Goal: Navigation & Orientation: Find specific page/section

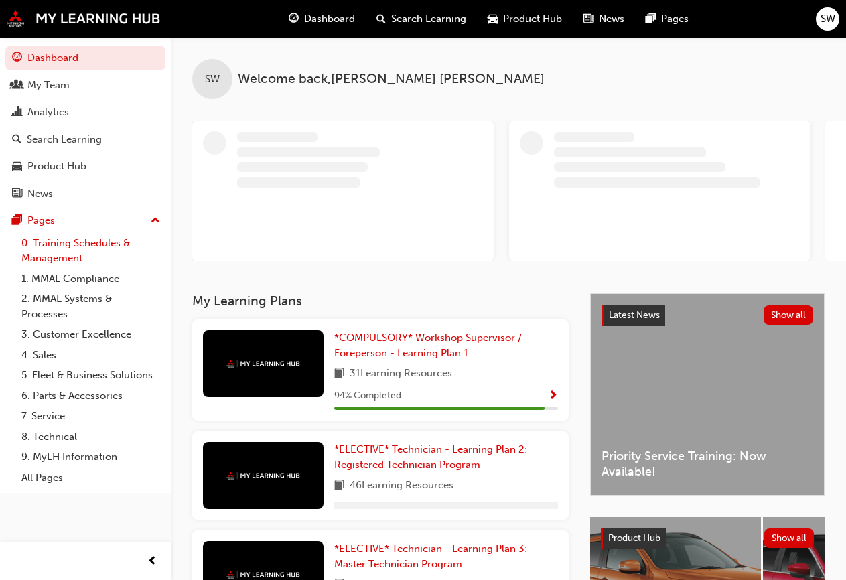
click at [73, 246] on link "0. Training Schedules & Management" at bounding box center [90, 251] width 149 height 36
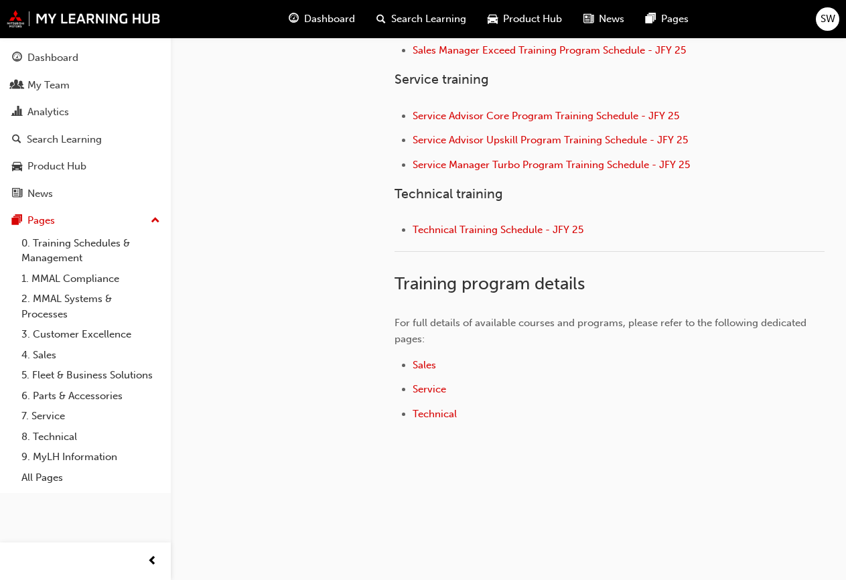
scroll to position [613, 0]
click at [438, 410] on span "Technical" at bounding box center [435, 413] width 44 height 12
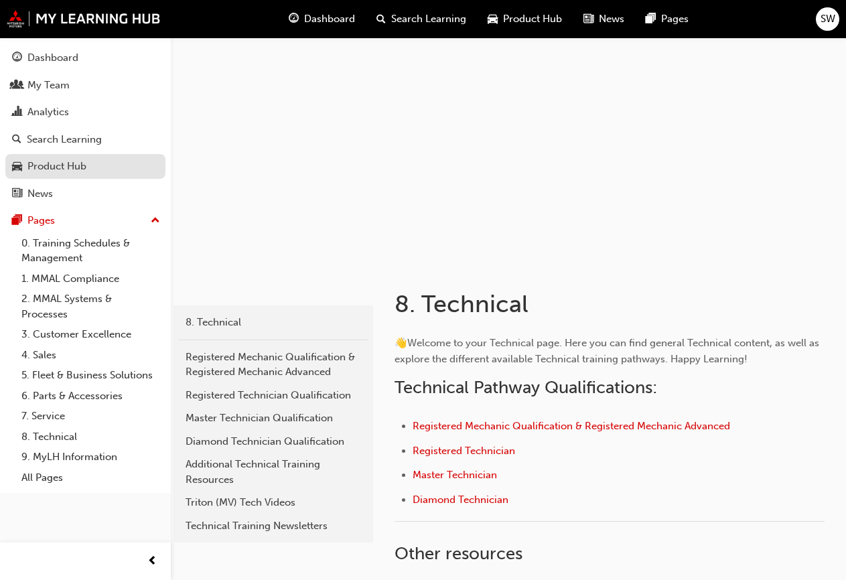
click at [76, 166] on div "Product Hub" at bounding box center [56, 166] width 59 height 15
